Goal: Find specific page/section: Find specific page/section

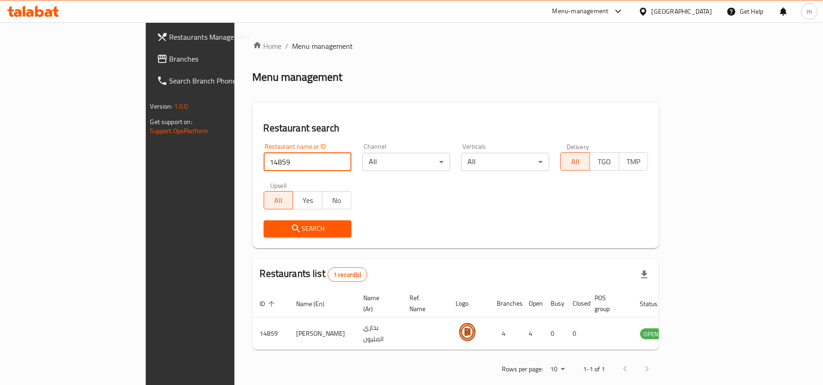
click at [169, 55] on span "Branches" at bounding box center [222, 58] width 106 height 11
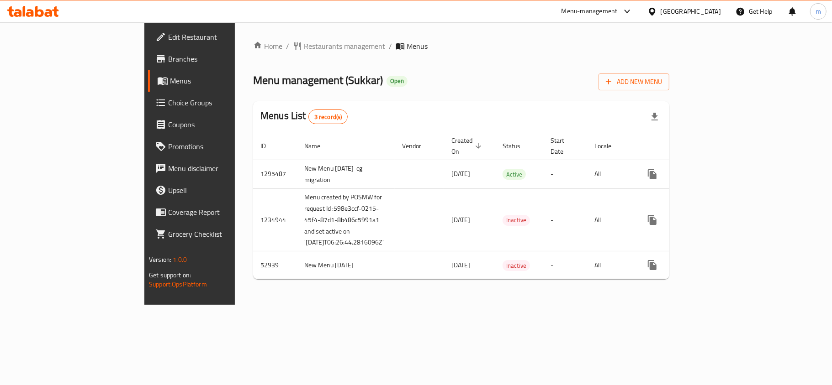
click at [262, 63] on div "Home / Restaurants management / Menus Menu management ( Sukkar ) Open Add New M…" at bounding box center [461, 164] width 416 height 246
click at [304, 49] on span "Restaurants management" at bounding box center [344, 46] width 81 height 11
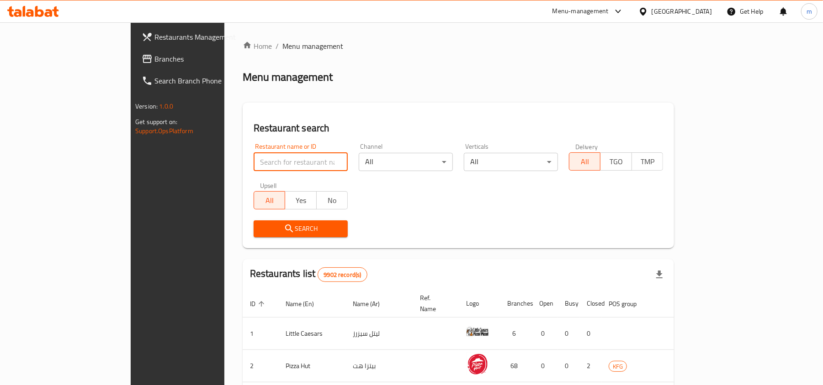
click at [254, 163] on input "search" at bounding box center [300, 162] width 94 height 18
paste input "3920"
type input "3920"
click at [261, 229] on span "Search" at bounding box center [300, 228] width 79 height 11
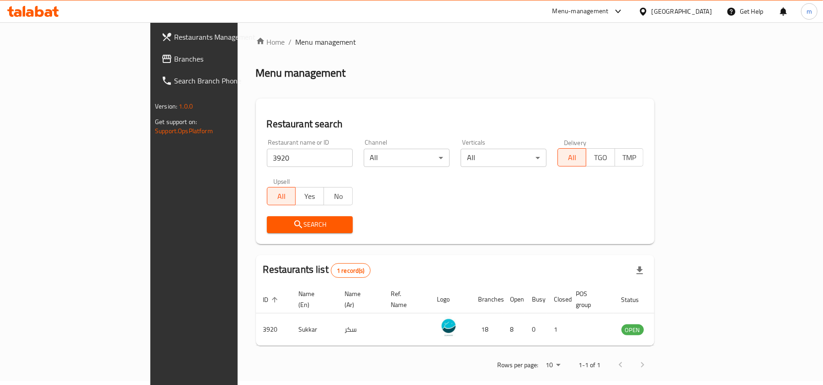
scroll to position [5, 0]
